Goal: Find specific page/section: Find specific page/section

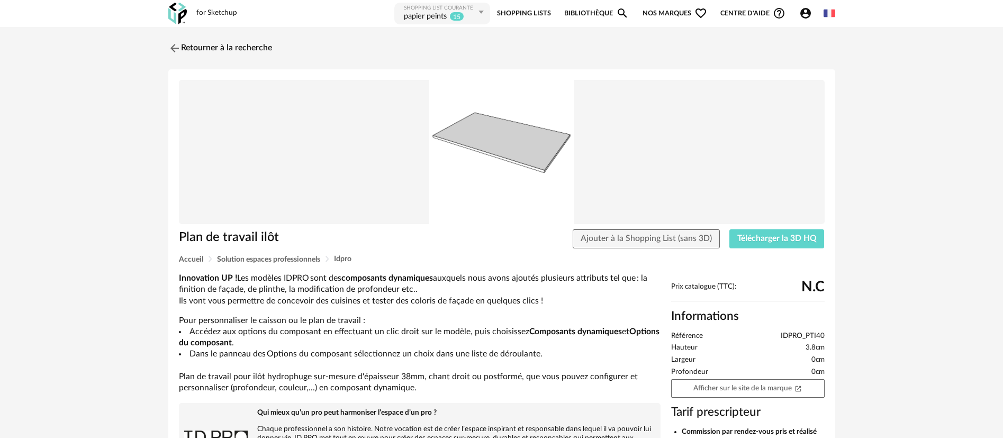
click at [178, 13] on img at bounding box center [177, 14] width 19 height 22
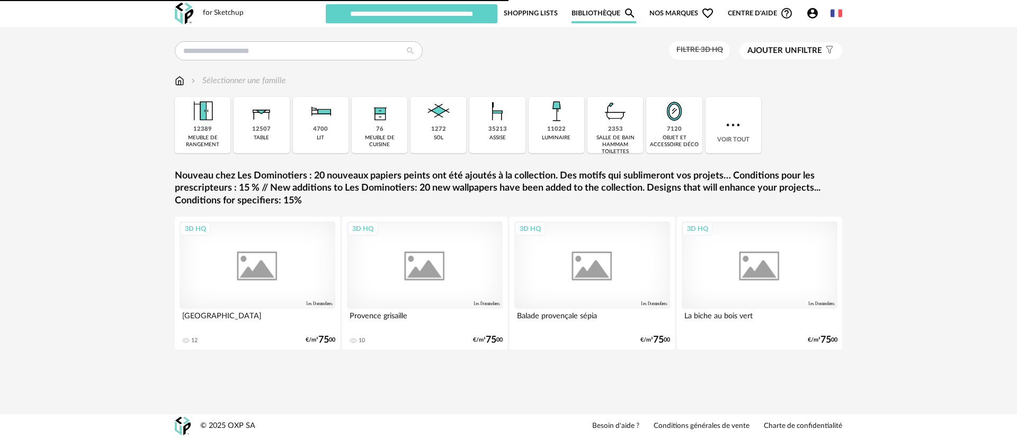
type input "**********"
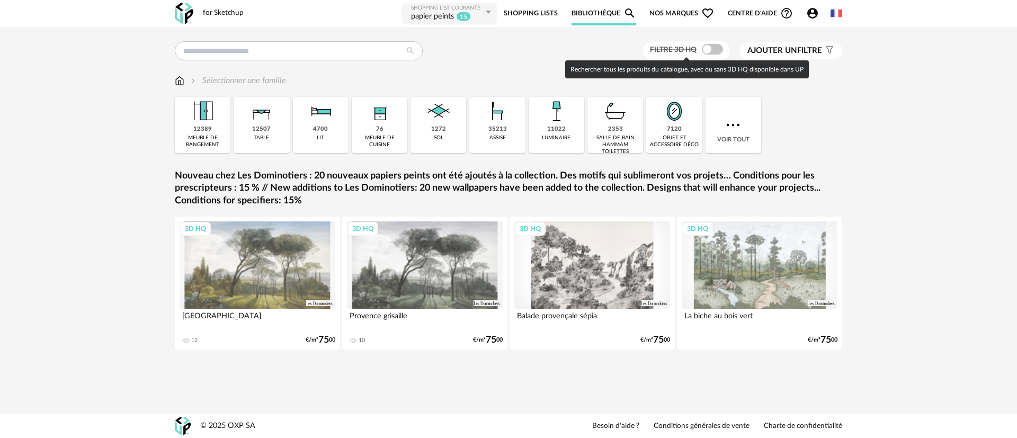
click at [699, 47] on label "Filtre 3D HQ" at bounding box center [687, 49] width 75 height 10
